Goal: Task Accomplishment & Management: Manage account settings

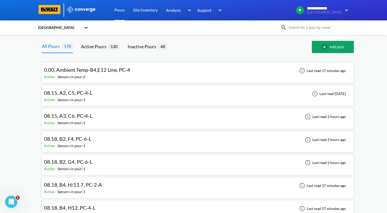
click at [122, 120] on div "08.15, A3, C6, PC-4-L Active - Sensors in pour: 1 Last read 2 hours ago" at bounding box center [197, 119] width 307 height 16
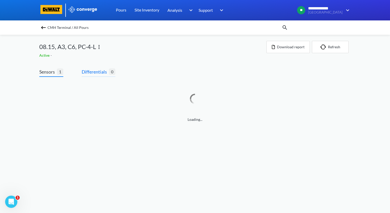
click at [98, 71] on span "Differentials" at bounding box center [95, 71] width 27 height 7
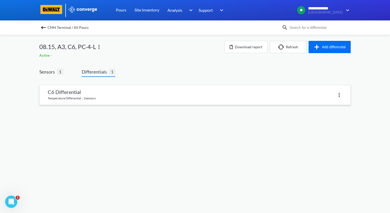
click at [110, 94] on link at bounding box center [195, 94] width 311 height 19
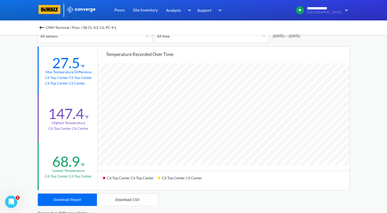
scroll to position [77, 0]
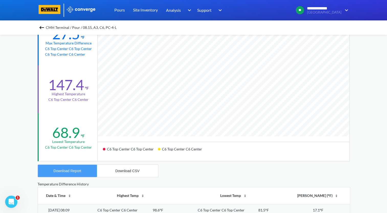
click at [72, 172] on div "Download Report" at bounding box center [67, 171] width 28 height 4
click at [44, 28] on img at bounding box center [42, 28] width 6 height 6
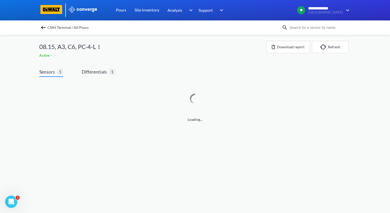
click at [98, 48] on img at bounding box center [99, 47] width 6 height 6
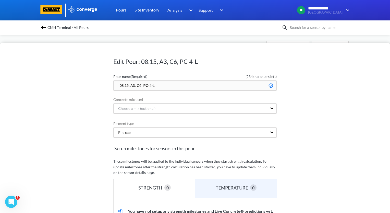
click at [117, 84] on input "08.15, A3, C6, PC-4-L" at bounding box center [195, 85] width 164 height 10
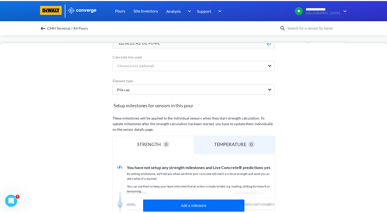
scroll to position [126, 0]
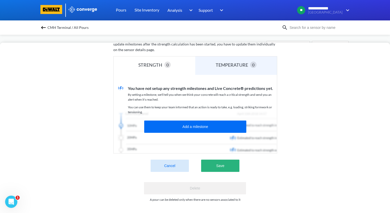
type input "zzz.08.15, A3, C6, PC-4-L"
click at [224, 161] on button "Save" at bounding box center [220, 166] width 38 height 12
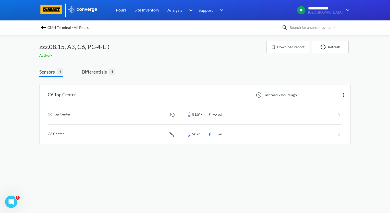
click at [41, 27] on img at bounding box center [43, 28] width 6 height 6
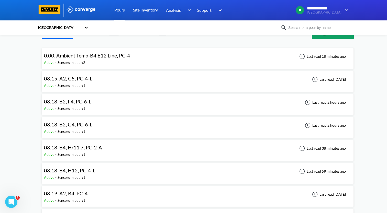
scroll to position [26, 0]
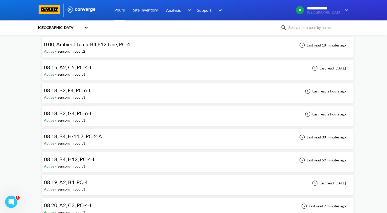
click at [109, 139] on div "08.18, B4, H/11.7, PC-2-A Active - Sensors in pour: 1 Last read 38 minutes ago" at bounding box center [197, 139] width 307 height 16
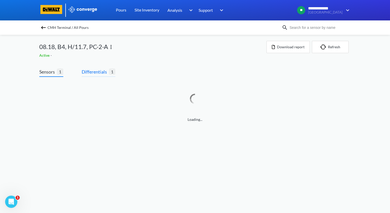
click at [100, 69] on span "Differentials" at bounding box center [95, 71] width 27 height 7
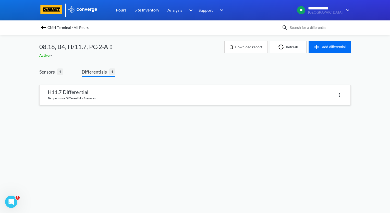
click at [116, 95] on link at bounding box center [195, 94] width 311 height 19
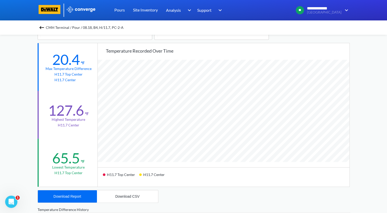
scroll to position [26, 0]
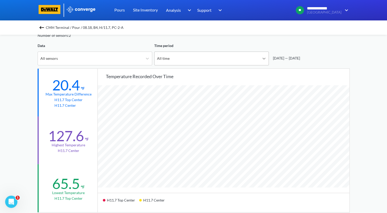
click at [266, 56] on icon at bounding box center [263, 58] width 5 height 5
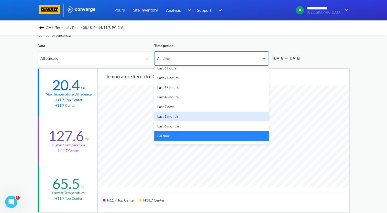
scroll to position [22, 0]
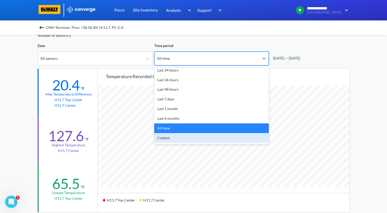
click at [224, 138] on div "Custom" at bounding box center [211, 138] width 114 height 10
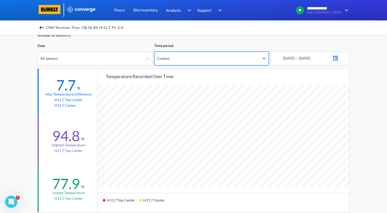
scroll to position [428, 386]
click at [338, 59] on img at bounding box center [335, 57] width 6 height 7
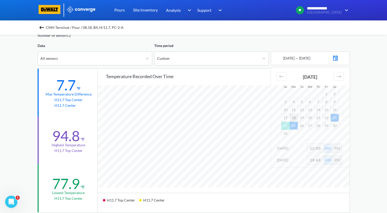
click at [293, 118] on td "18" at bounding box center [293, 118] width 8 height 8
drag, startPoint x: 320, startPoint y: 148, endPoint x: 299, endPoint y: 151, distance: 20.7
click at [299, 151] on div "[DATE] 12:00 AM PM" at bounding box center [310, 150] width 79 height 12
type input "2"
click at [367, 160] on div "**********" at bounding box center [193, 188] width 387 height 428
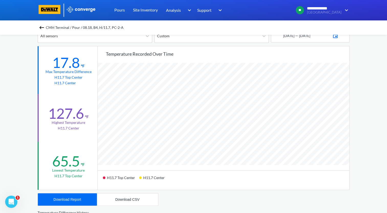
scroll to position [102, 0]
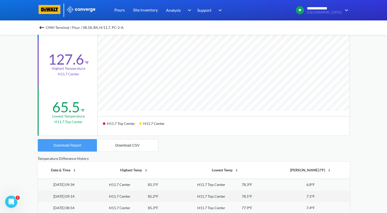
click at [83, 144] on button "Download Report" at bounding box center [67, 145] width 59 height 12
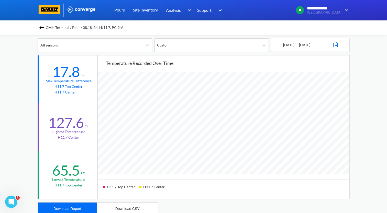
scroll to position [51, 0]
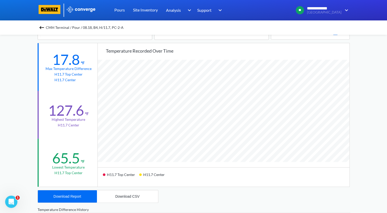
click at [44, 28] on img at bounding box center [42, 28] width 6 height 6
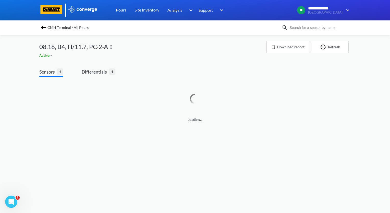
click at [111, 48] on img at bounding box center [111, 47] width 6 height 6
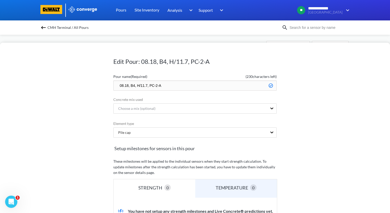
click at [116, 85] on input "08.18, B4, H/11.7, PC-2-A" at bounding box center [195, 85] width 164 height 10
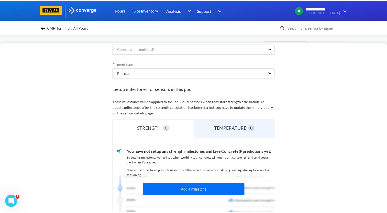
scroll to position [126, 0]
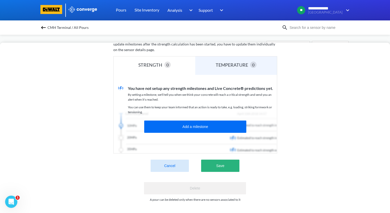
type input "zzz.08.18, B4, H/11.7, PC-2-A"
click at [229, 164] on button "Save" at bounding box center [220, 166] width 38 height 12
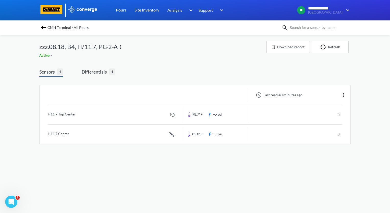
click at [42, 28] on img at bounding box center [43, 28] width 6 height 6
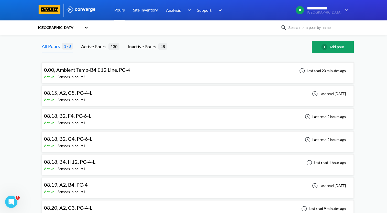
click at [87, 93] on span "08.15, A2, C5, PC-4-L" at bounding box center [68, 93] width 48 height 6
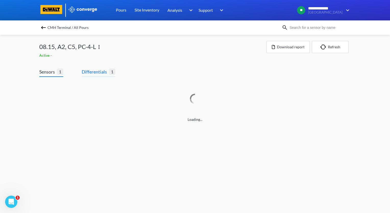
click at [96, 73] on span "Differentials" at bounding box center [95, 71] width 27 height 7
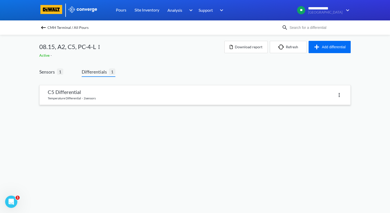
click at [106, 92] on link at bounding box center [195, 94] width 311 height 19
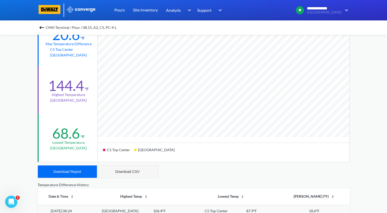
scroll to position [77, 0]
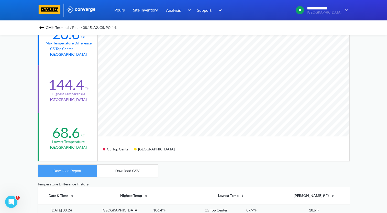
click at [66, 169] on div "Download Report" at bounding box center [67, 171] width 28 height 4
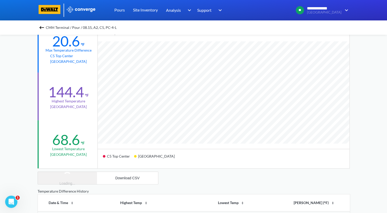
scroll to position [26, 0]
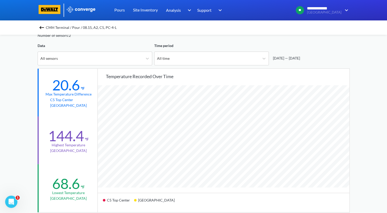
click at [43, 26] on img at bounding box center [42, 28] width 6 height 6
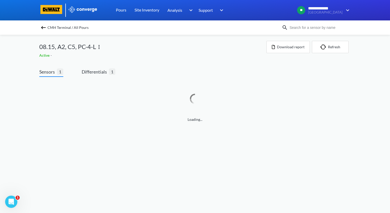
click at [101, 47] on img at bounding box center [99, 47] width 6 height 6
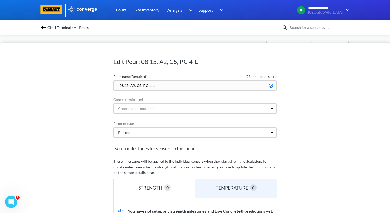
click at [117, 86] on input "08.15, A2, C5, PC-4-L" at bounding box center [195, 85] width 164 height 10
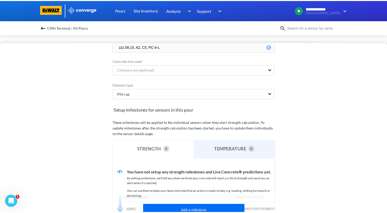
scroll to position [102, 0]
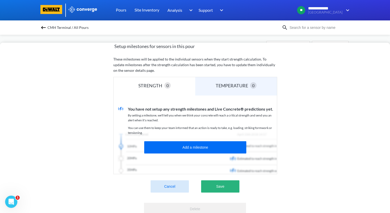
type input "zzz.08.15, A2, C5, PC-4-L"
click at [232, 190] on button "Save" at bounding box center [220, 186] width 38 height 12
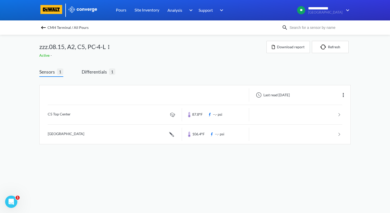
click at [46, 28] on img at bounding box center [43, 28] width 6 height 6
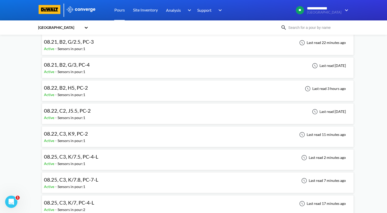
scroll to position [256, 0]
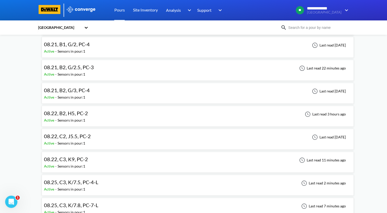
click at [105, 160] on div "08.22, C3, K9, PC-2 Active - Sensors in pour: 1 Last read 11 minutes ago" at bounding box center [197, 162] width 307 height 16
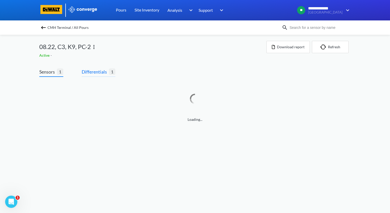
click at [99, 74] on span "Differentials" at bounding box center [95, 71] width 27 height 7
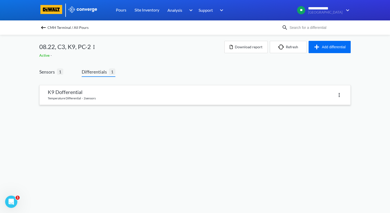
click at [103, 97] on link at bounding box center [195, 94] width 311 height 19
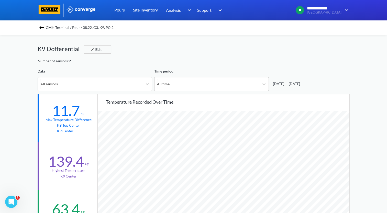
scroll to position [428, 386]
click at [43, 28] on img at bounding box center [42, 28] width 6 height 6
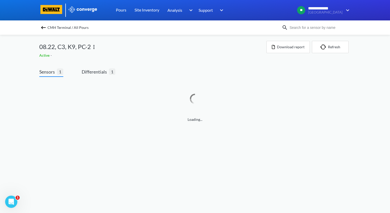
click at [45, 25] on img at bounding box center [43, 28] width 6 height 6
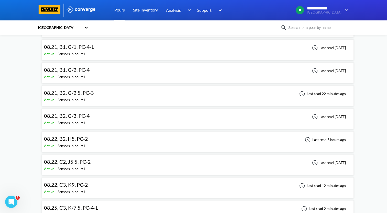
scroll to position [281, 0]
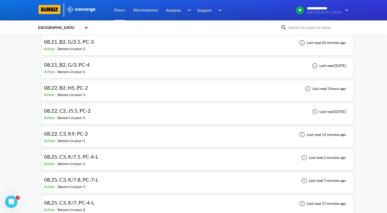
click at [97, 89] on div "08.22, B2, H5, PC-2 Active - Sensors in pour: 1 Last read 3 hours ago" at bounding box center [197, 91] width 307 height 16
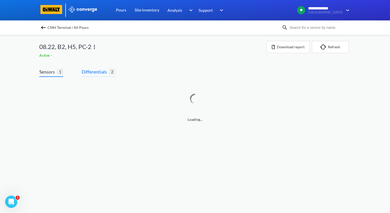
click at [102, 74] on span "Differentials" at bounding box center [95, 71] width 27 height 7
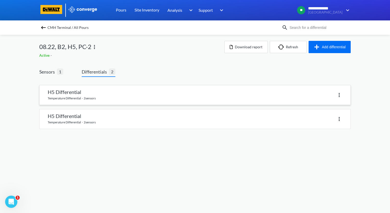
click at [340, 95] on img at bounding box center [340, 95] width 6 height 6
click at [330, 97] on div "Delete" at bounding box center [326, 95] width 33 height 10
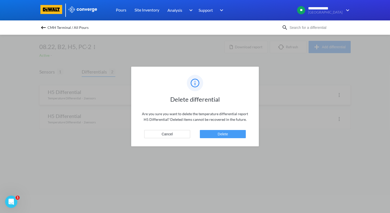
click at [224, 136] on button "Delete" at bounding box center [223, 134] width 46 height 8
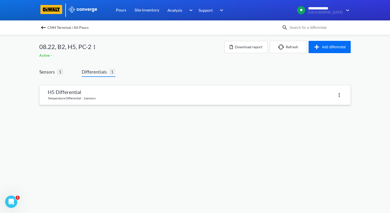
click at [166, 101] on link at bounding box center [195, 94] width 311 height 19
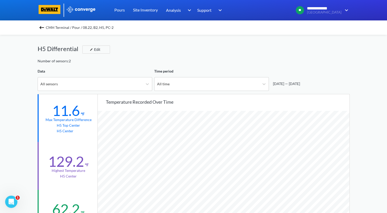
scroll to position [428, 386]
click at [43, 28] on img at bounding box center [42, 28] width 6 height 6
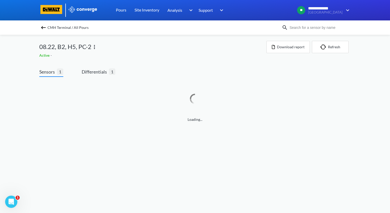
click at [41, 29] on img at bounding box center [43, 28] width 6 height 6
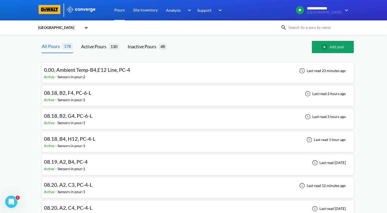
click at [121, 142] on div "08.18, B4, H12, PC-4-L Active - Sensors in pour: 1 Last read 1 hour ago" at bounding box center [197, 142] width 307 height 16
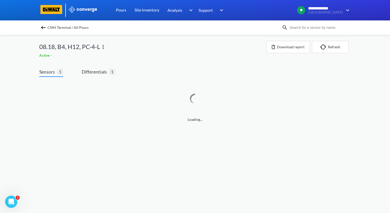
click at [104, 77] on div "Loading..." at bounding box center [195, 105] width 312 height 56
click at [105, 73] on span "Differentials" at bounding box center [95, 71] width 27 height 7
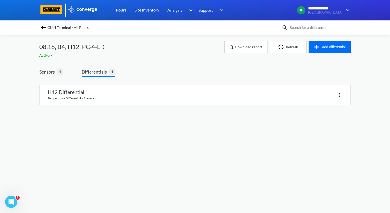
click at [115, 106] on div "H12 Differential temperature differential · 2 sensors" at bounding box center [195, 98] width 312 height 34
click at [121, 98] on link at bounding box center [195, 94] width 311 height 19
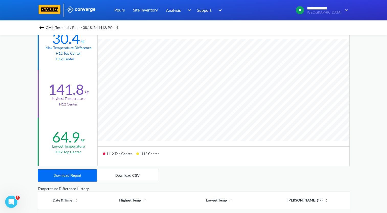
scroll to position [102, 0]
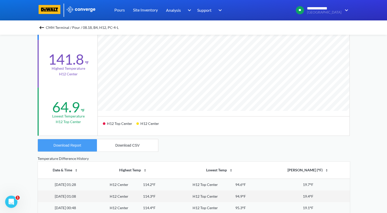
click at [76, 142] on button "Download Report" at bounding box center [67, 145] width 59 height 12
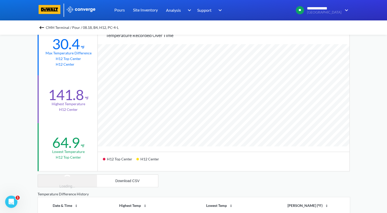
scroll to position [26, 0]
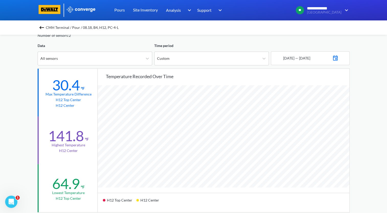
click at [41, 26] on img at bounding box center [42, 28] width 6 height 6
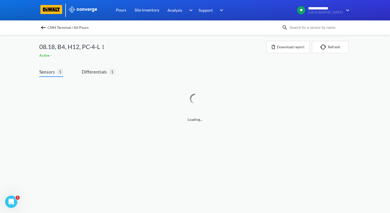
click at [104, 46] on img at bounding box center [103, 47] width 6 height 6
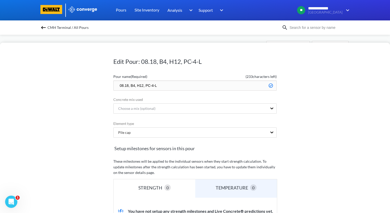
click at [119, 84] on input "08.18, B4, H12, PC-4-L" at bounding box center [195, 85] width 164 height 10
click at [115, 85] on input "08.18, B4, H12, PC-4-L" at bounding box center [195, 85] width 164 height 10
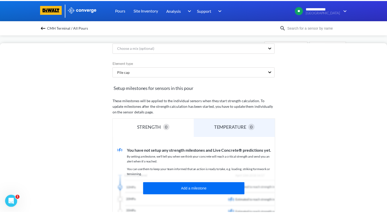
scroll to position [126, 0]
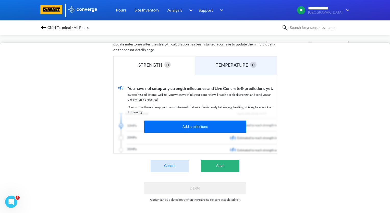
type input "zzz.08.18, B4, H12, PC-4-L"
click at [228, 167] on button "Save" at bounding box center [220, 166] width 38 height 12
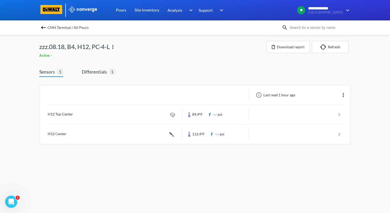
click at [44, 29] on img at bounding box center [43, 28] width 6 height 6
